Goal: Information Seeking & Learning: Understand process/instructions

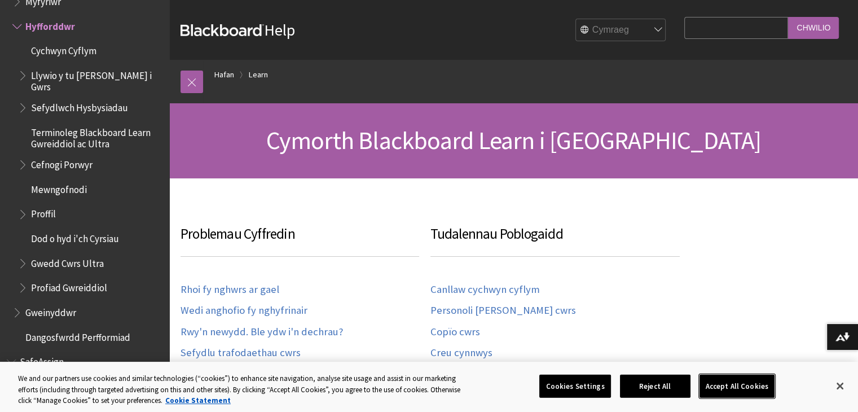
click at [725, 388] on button "Accept All Cookies" at bounding box center [736, 386] width 75 height 24
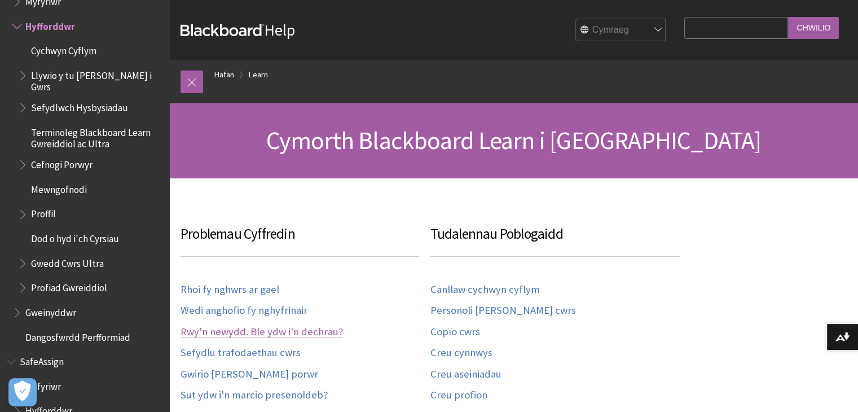
click at [301, 328] on link "Rwy'n newydd. Ble ydw i'n dechrau?" at bounding box center [261, 331] width 162 height 13
click at [298, 397] on link "Sut ydw i'n marcio presenoldeb?" at bounding box center [253, 395] width 147 height 13
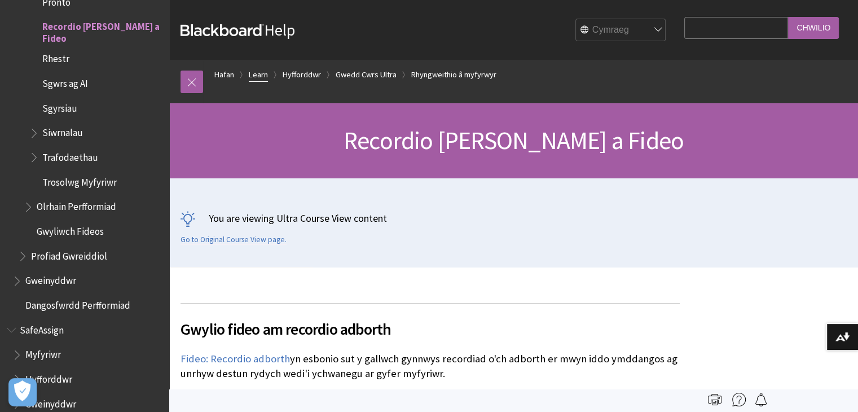
click at [260, 76] on link "Learn" at bounding box center [258, 75] width 19 height 14
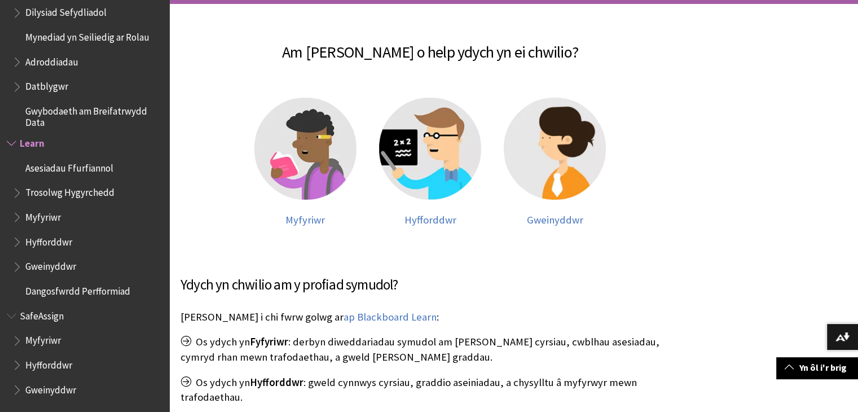
scroll to position [193, 0]
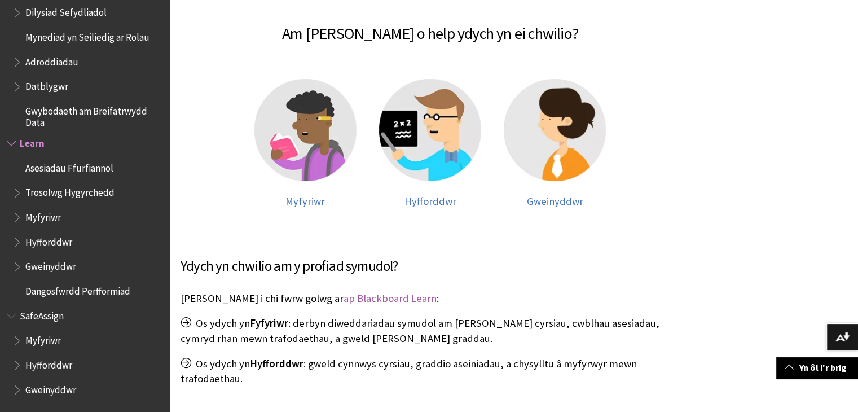
click at [351, 296] on link "ap Blackboard Learn" at bounding box center [390, 299] width 93 height 14
click at [429, 165] on img at bounding box center [430, 130] width 102 height 102
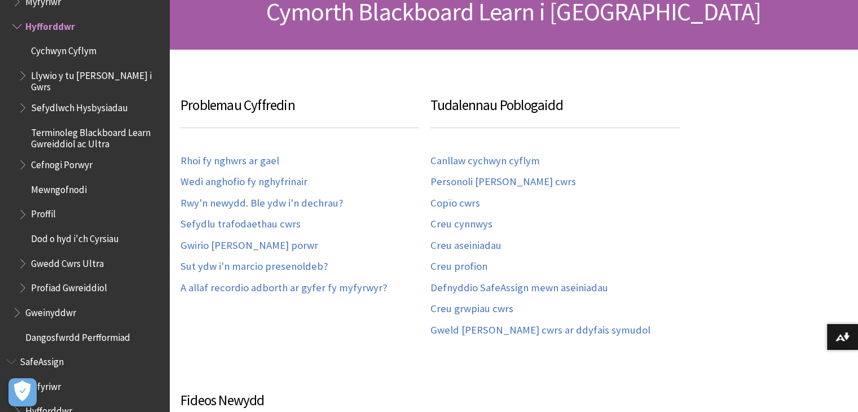
scroll to position [137, 0]
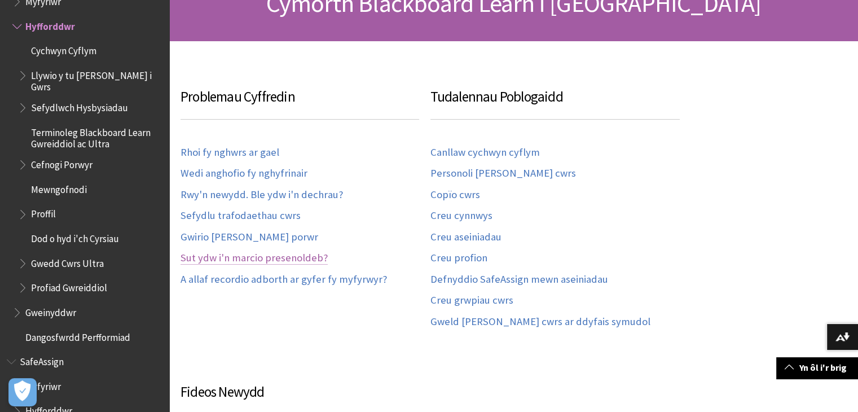
click at [270, 256] on link "Sut ydw i'n marcio presenoldeb?" at bounding box center [253, 258] width 147 height 13
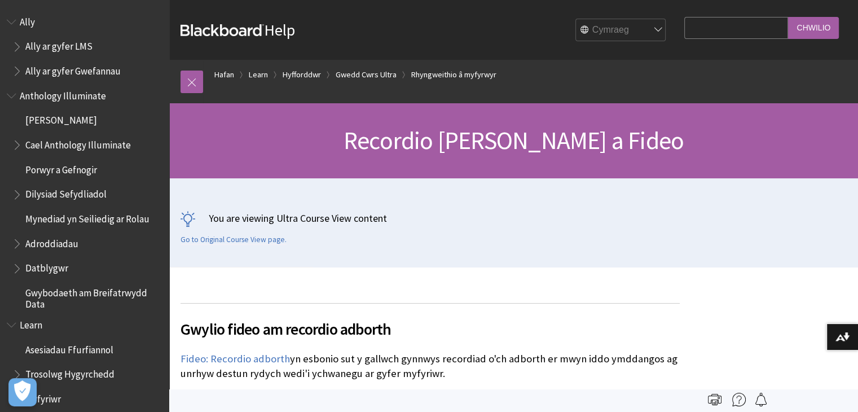
scroll to position [1219, 0]
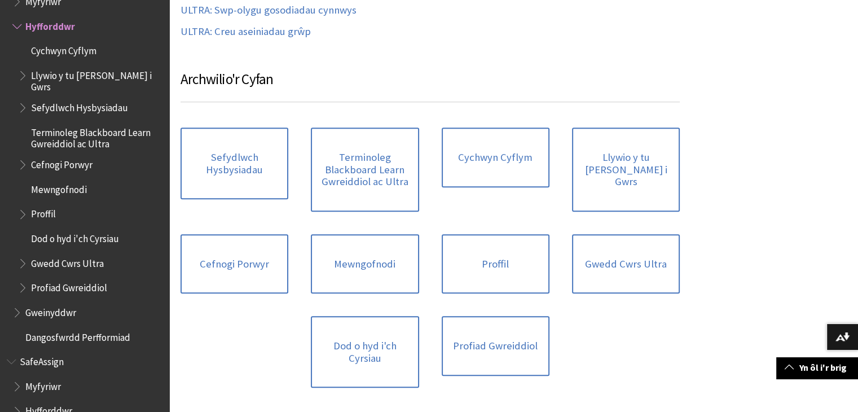
scroll to position [599, 0]
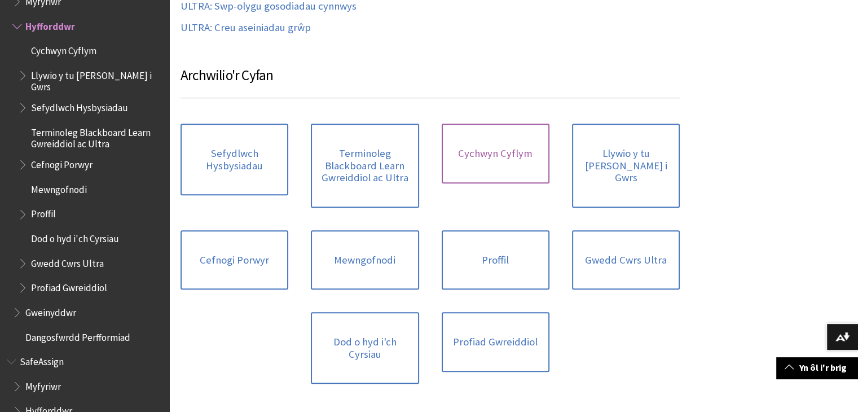
click at [492, 149] on link "Cychwyn Cyflym" at bounding box center [496, 154] width 108 height 60
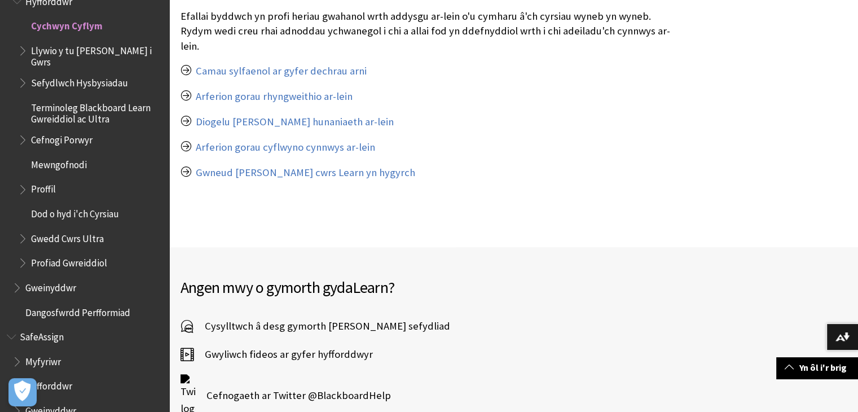
scroll to position [4792, 0]
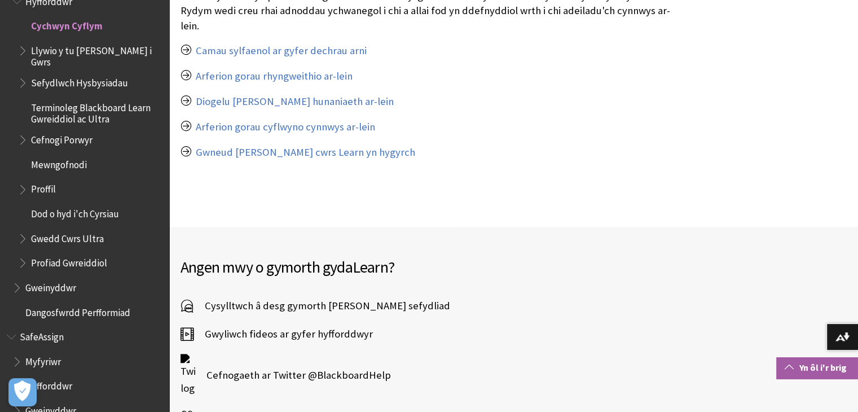
click at [805, 364] on link "Yn ôl i'r brig" at bounding box center [817, 367] width 82 height 21
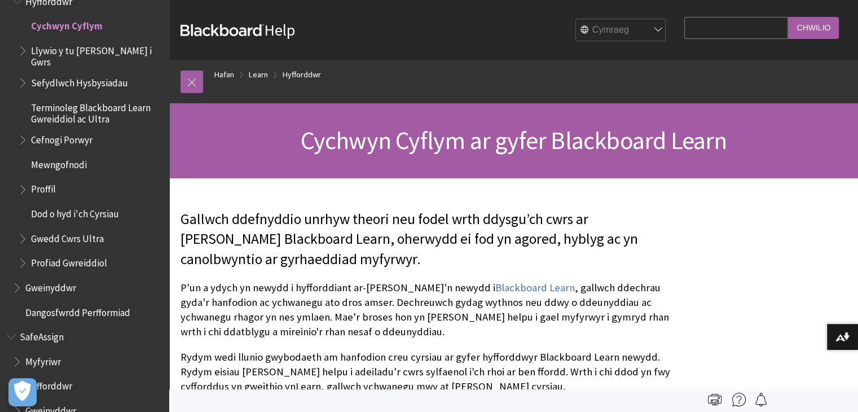
click at [685, 32] on input "Search Query" at bounding box center [736, 28] width 104 height 22
type input "cofnodi presenoldeb"
click at [788, 17] on input "Chwilio" at bounding box center [813, 28] width 51 height 22
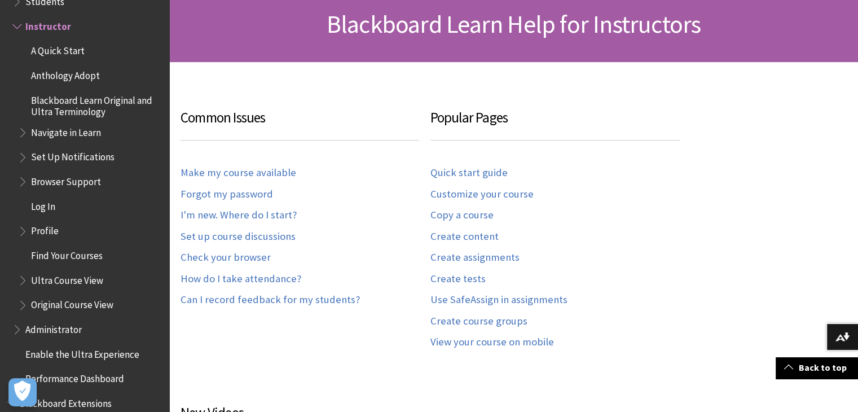
scroll to position [183, 0]
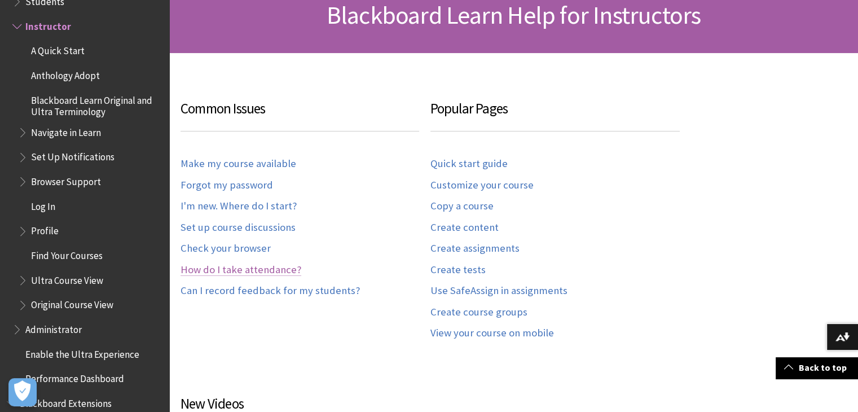
click at [255, 265] on link "How do I take attendance?" at bounding box center [240, 269] width 121 height 13
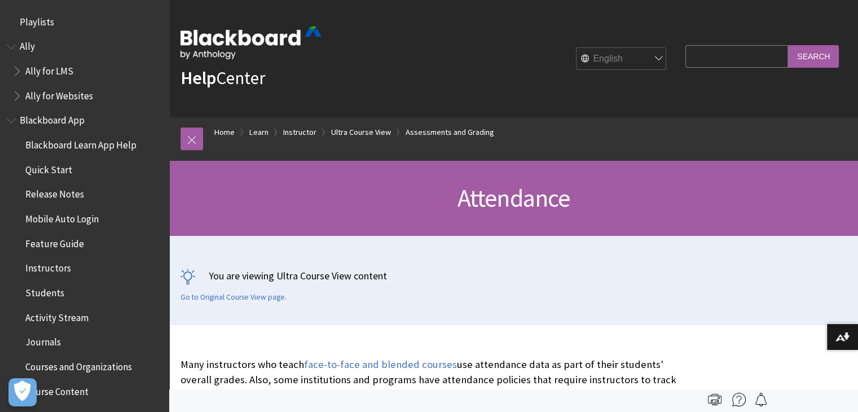
scroll to position [1816, 0]
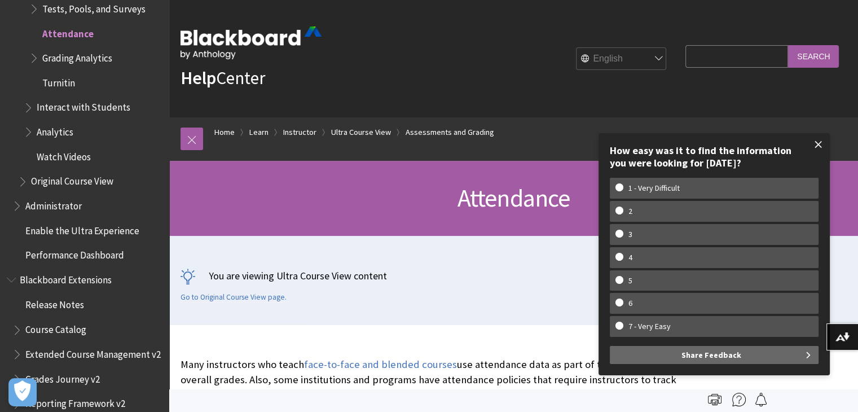
click at [817, 143] on span at bounding box center [819, 145] width 24 height 24
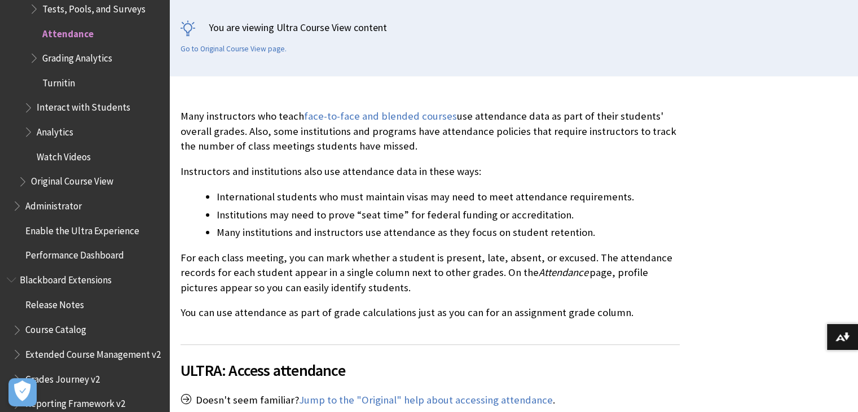
scroll to position [407, 0]
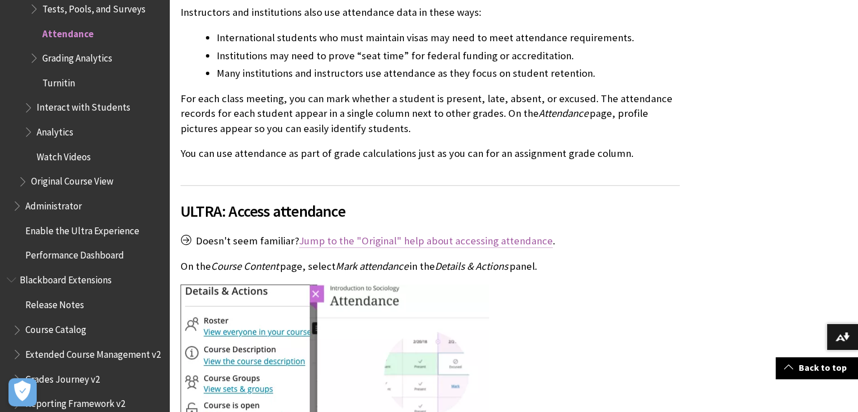
click at [375, 243] on link "Jump to the "Original" help about accessing attendance" at bounding box center [426, 241] width 254 height 14
click at [378, 241] on link "Jump to the "Original" help about accessing attendance" at bounding box center [426, 241] width 254 height 14
click at [376, 242] on link "Jump to the "Original" help about accessing attendance" at bounding box center [426, 241] width 254 height 14
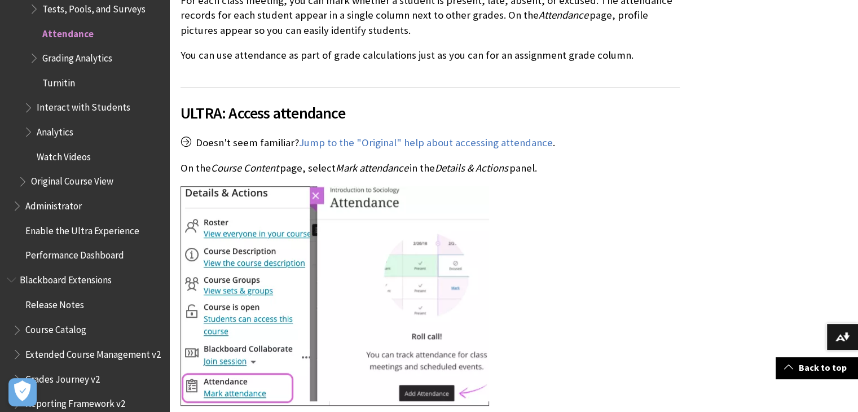
scroll to position [520, 0]
